Goal: Task Accomplishment & Management: Complete application form

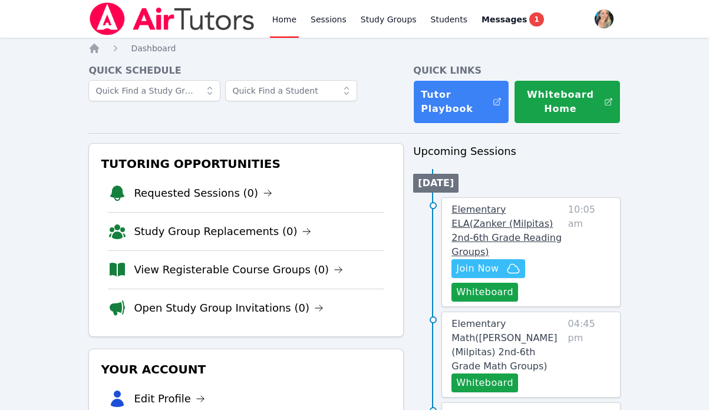
click at [531, 214] on span "Elementary ELA ( Zanker (Milpitas) 2nd-6th Grade Reading Groups )" at bounding box center [507, 231] width 110 height 54
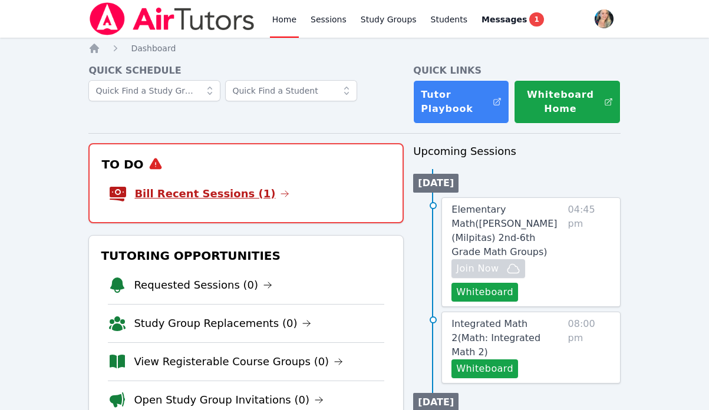
click at [225, 189] on link "Bill Recent Sessions (1)" at bounding box center [211, 194] width 155 height 17
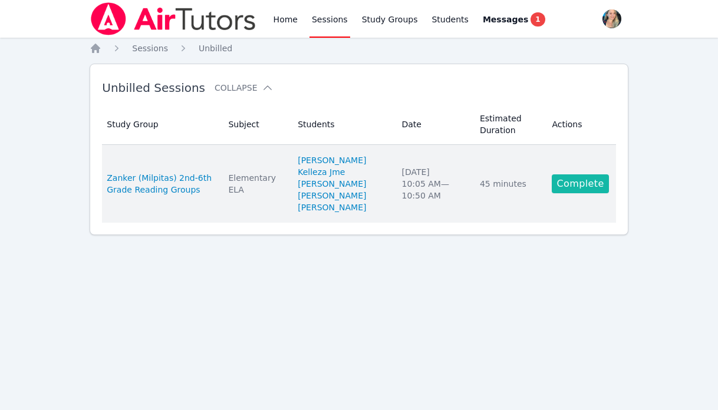
click at [579, 190] on link "Complete" at bounding box center [580, 184] width 57 height 19
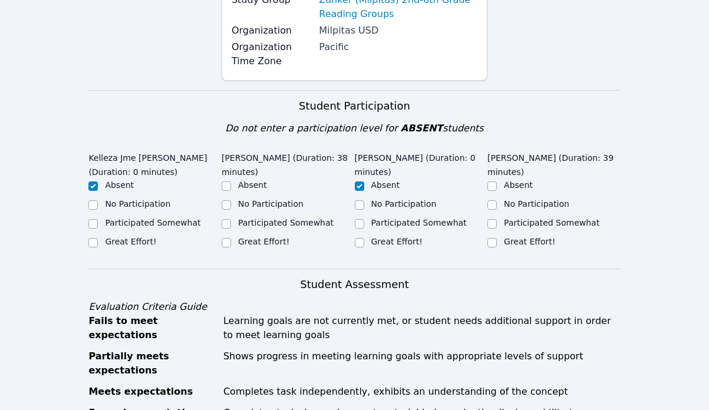
scroll to position [212, 0]
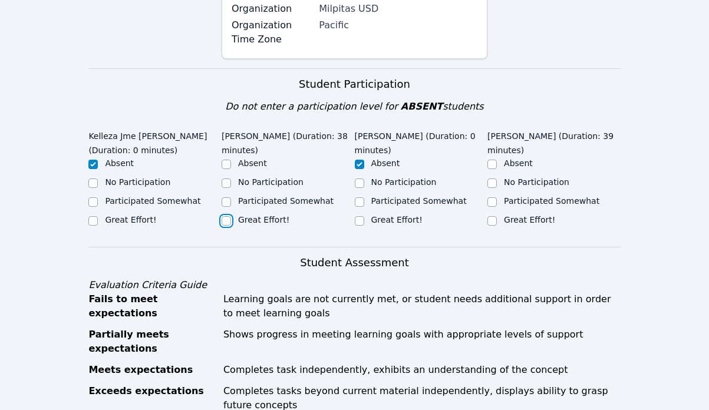
click at [231, 216] on input "Great Effort!" at bounding box center [226, 220] width 9 height 9
checkbox input "true"
click at [493, 219] on input "Great Effort!" at bounding box center [492, 220] width 9 height 9
checkbox input "true"
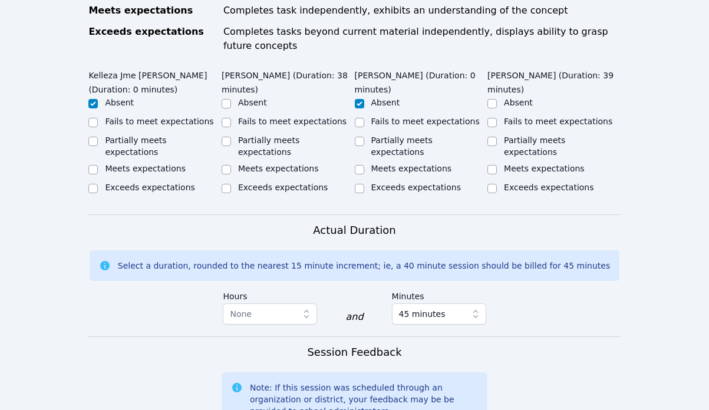
scroll to position [568, 0]
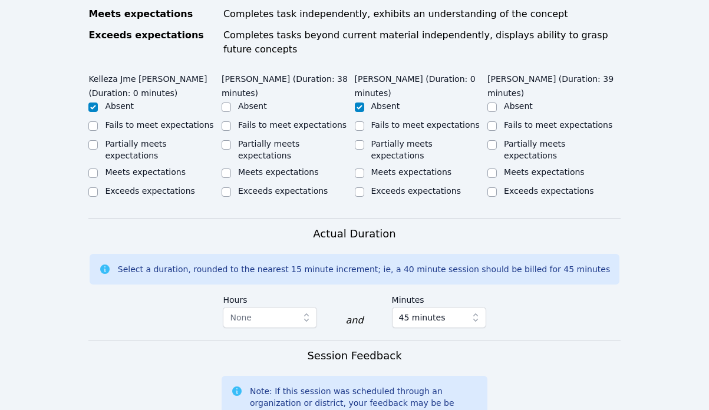
click at [269, 139] on label "Partially meets expectations" at bounding box center [268, 149] width 61 height 21
click at [231, 140] on input "Partially meets expectations" at bounding box center [226, 144] width 9 height 9
checkbox input "true"
click at [505, 139] on label "Partially meets expectations" at bounding box center [534, 149] width 61 height 21
click at [497, 140] on input "Partially meets expectations" at bounding box center [492, 144] width 9 height 9
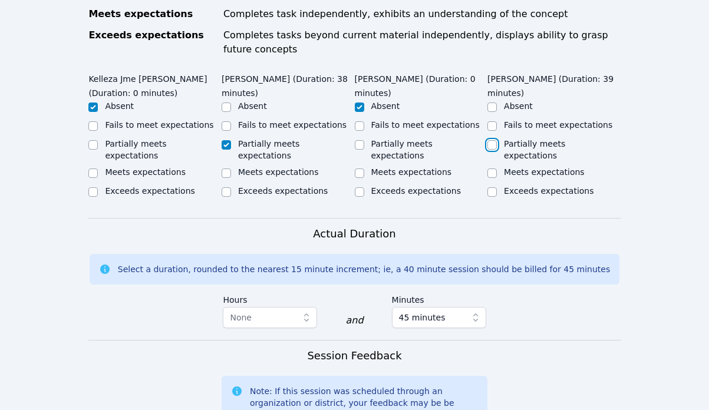
checkbox input "true"
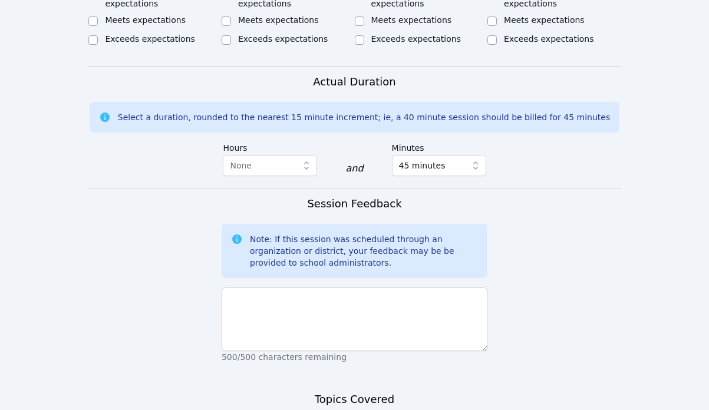
scroll to position [739, 0]
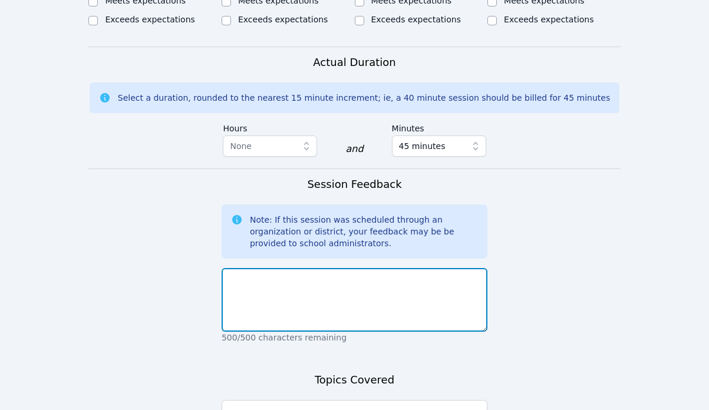
click at [282, 272] on textarea at bounding box center [355, 300] width 266 height 64
type textarea "T"
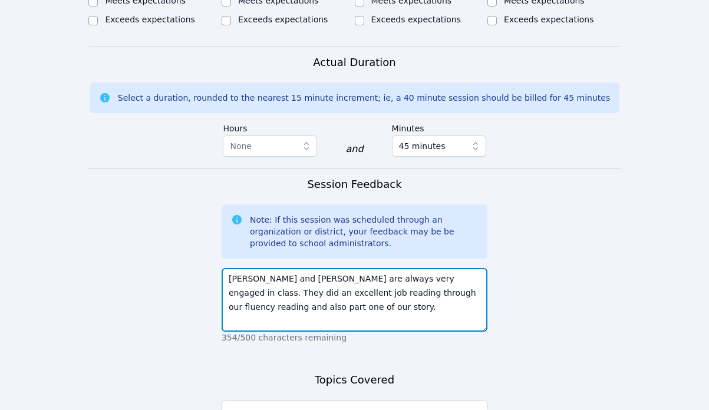
type textarea "Aaron and Jameson are always very engaged in class. They did an excellent job r…"
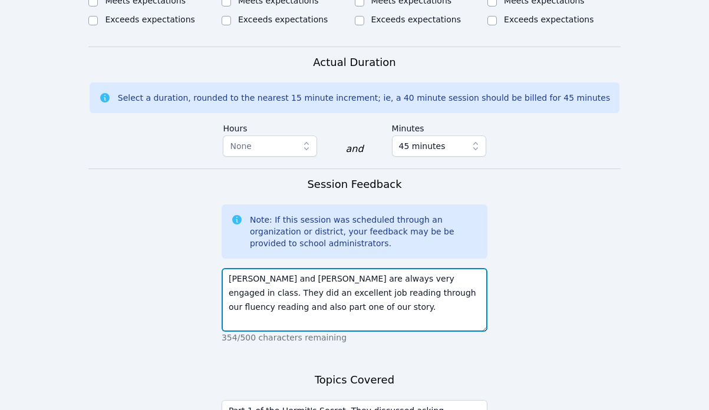
click at [344, 285] on textarea "Aaron and Jameson are always very engaged in class. They did an excellent job r…" at bounding box center [355, 300] width 266 height 64
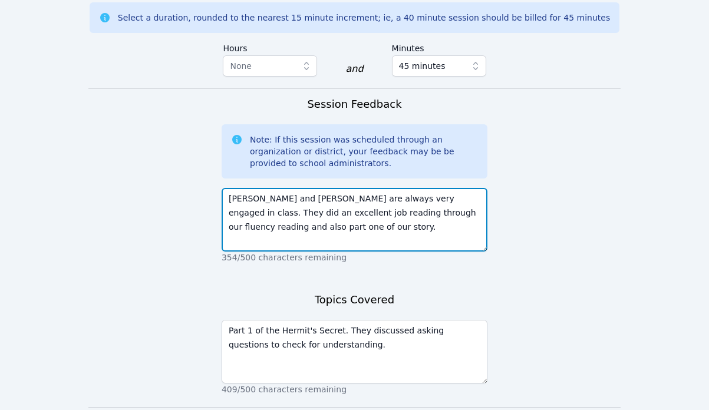
scroll to position [883, 0]
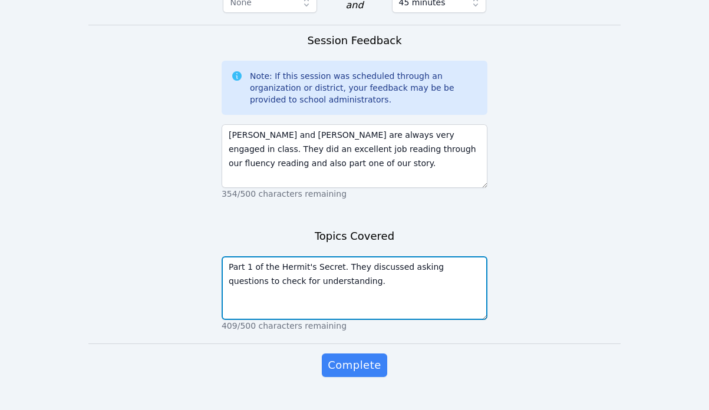
click at [344, 256] on textarea "Part 1 of the Hermit's Secret. They discussed asking questions to check for und…" at bounding box center [355, 288] width 266 height 64
type textarea "Part 1 of the Hermit's Secret. They discussed asking questions to check for und…"
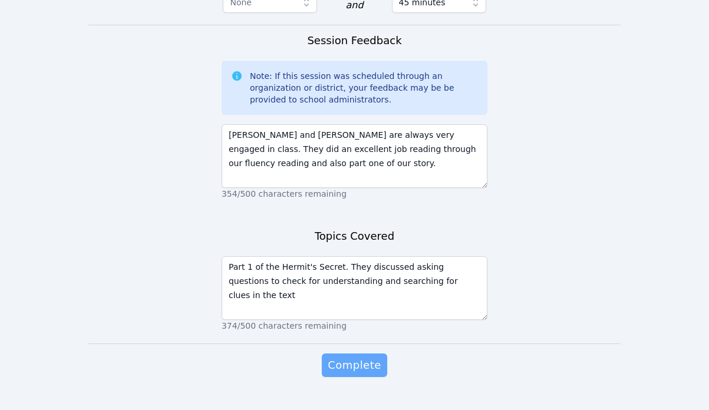
click at [347, 357] on span "Complete" at bounding box center [354, 365] width 53 height 17
